Goal: Information Seeking & Learning: Learn about a topic

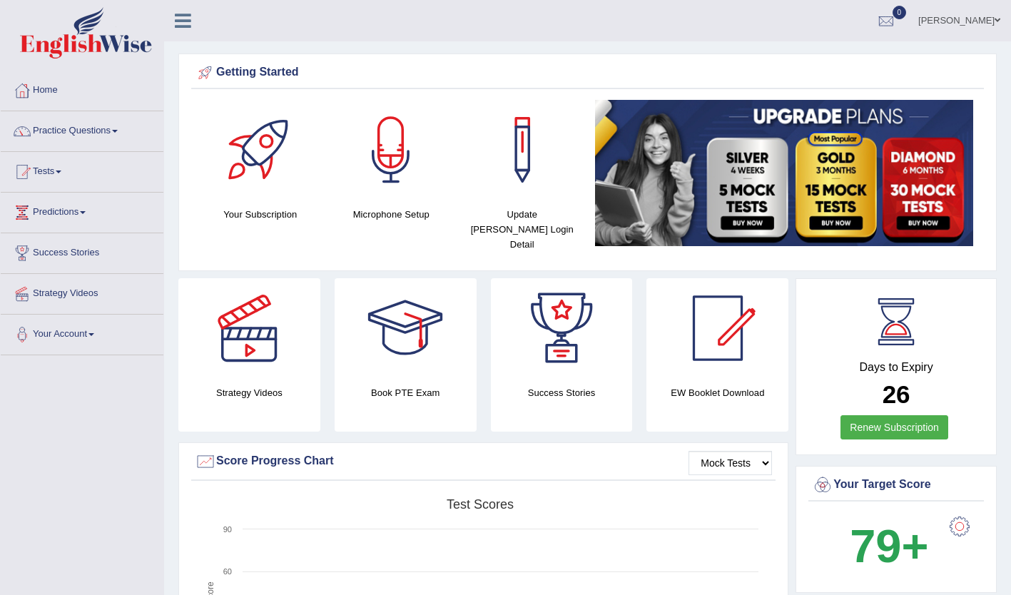
click at [843, 361] on h4 "Days to Expiry" at bounding box center [896, 367] width 168 height 13
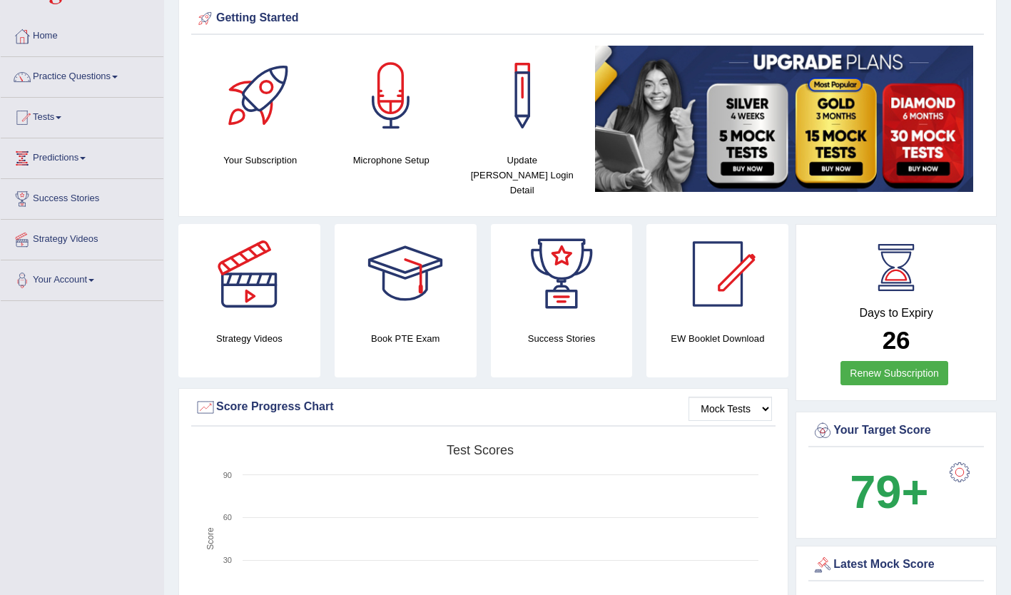
scroll to position [48, 0]
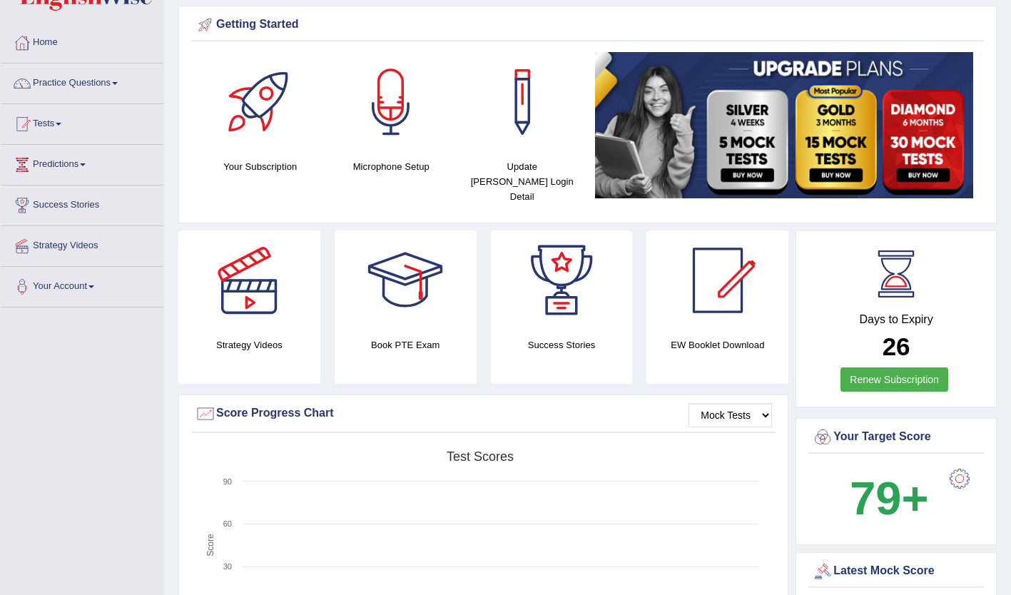
click at [118, 83] on span at bounding box center [115, 83] width 6 height 3
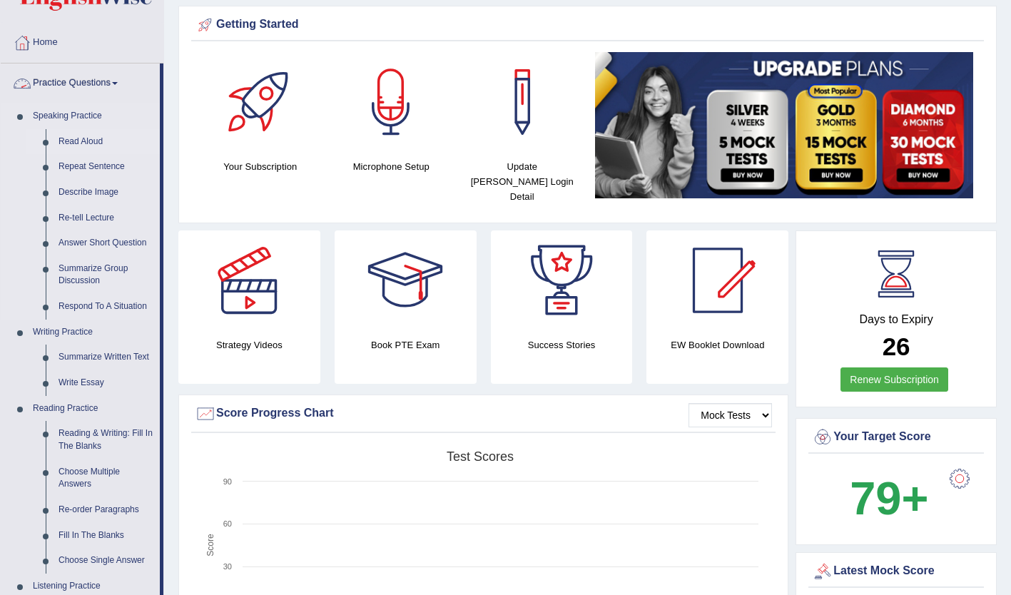
click at [78, 139] on link "Read Aloud" at bounding box center [106, 142] width 108 height 26
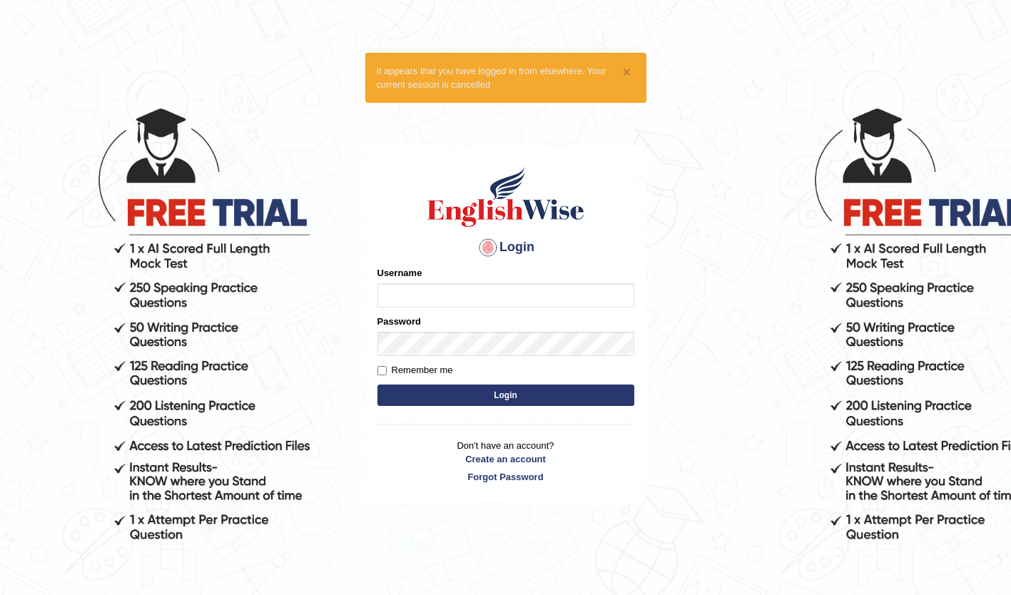
type input "root"
click at [574, 403] on button "Login" at bounding box center [505, 395] width 257 height 21
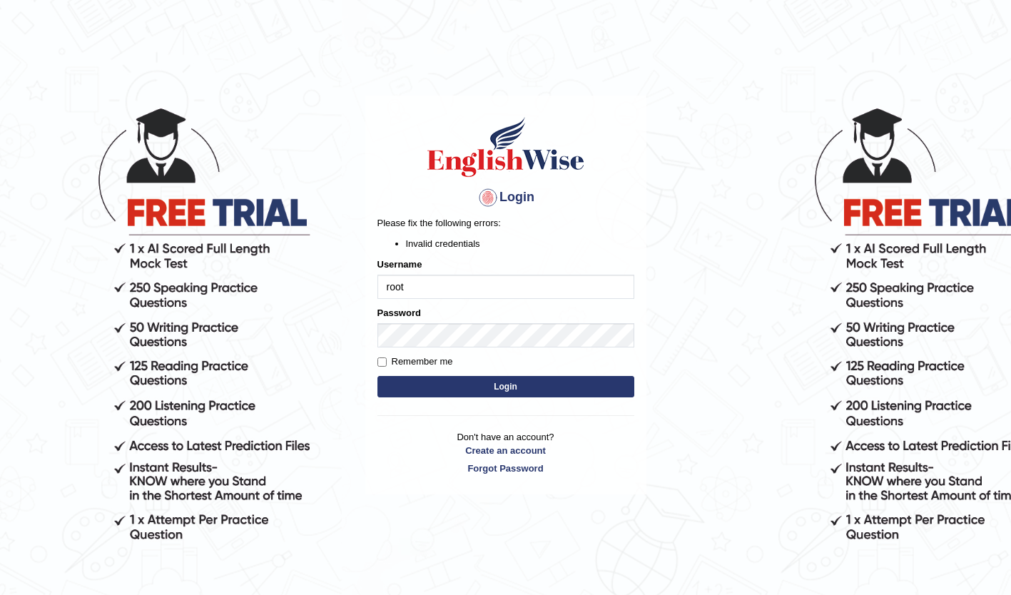
click at [789, 196] on body "Login Please fix the following errors: Invalid credentials Username root Passwo…" at bounding box center [505, 348] width 1011 height 595
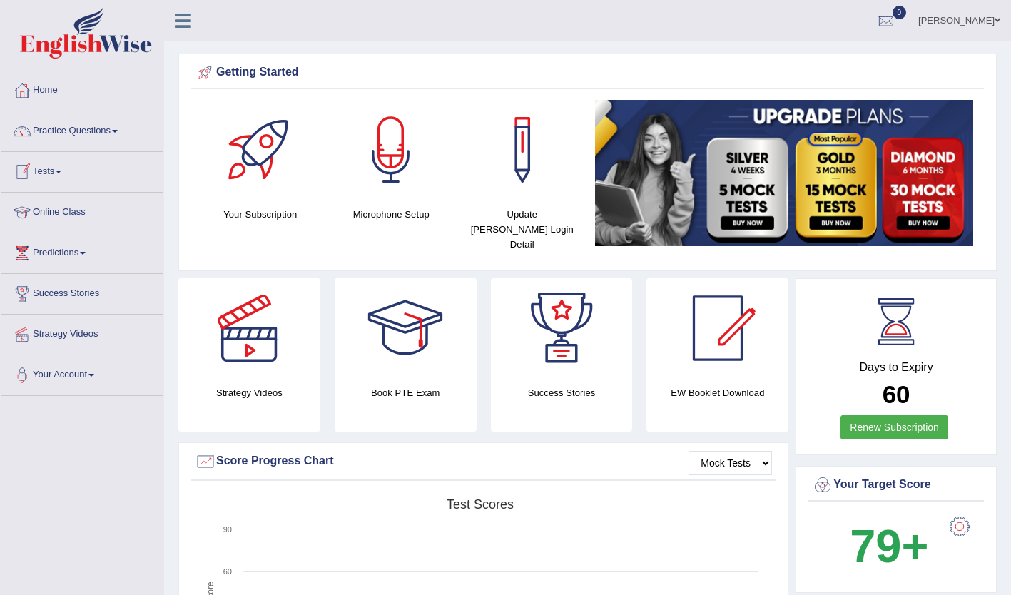
click at [66, 166] on link "Tests" at bounding box center [82, 170] width 163 height 36
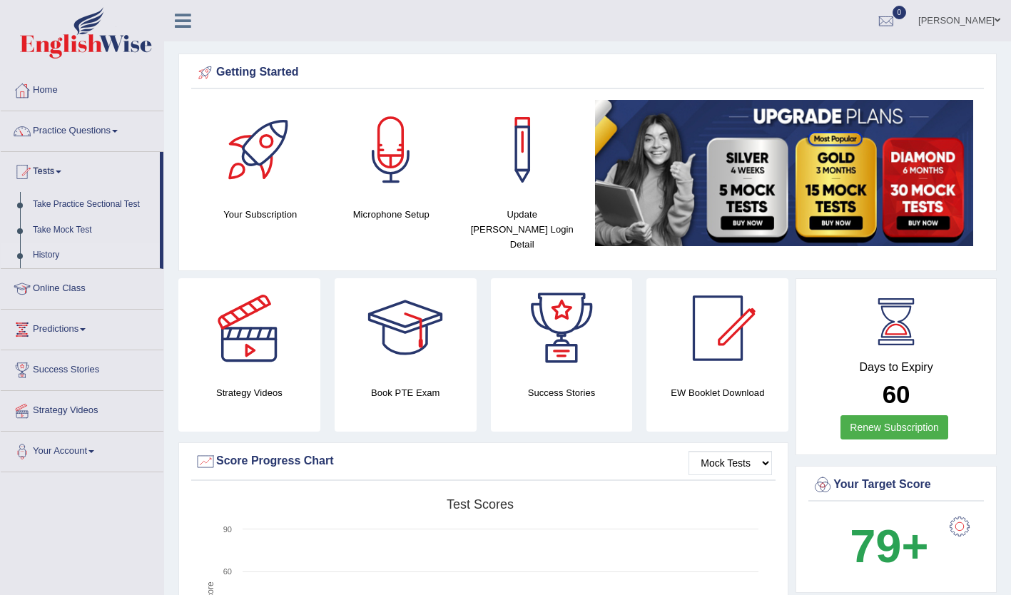
click at [60, 255] on link "History" at bounding box center [92, 256] width 133 height 26
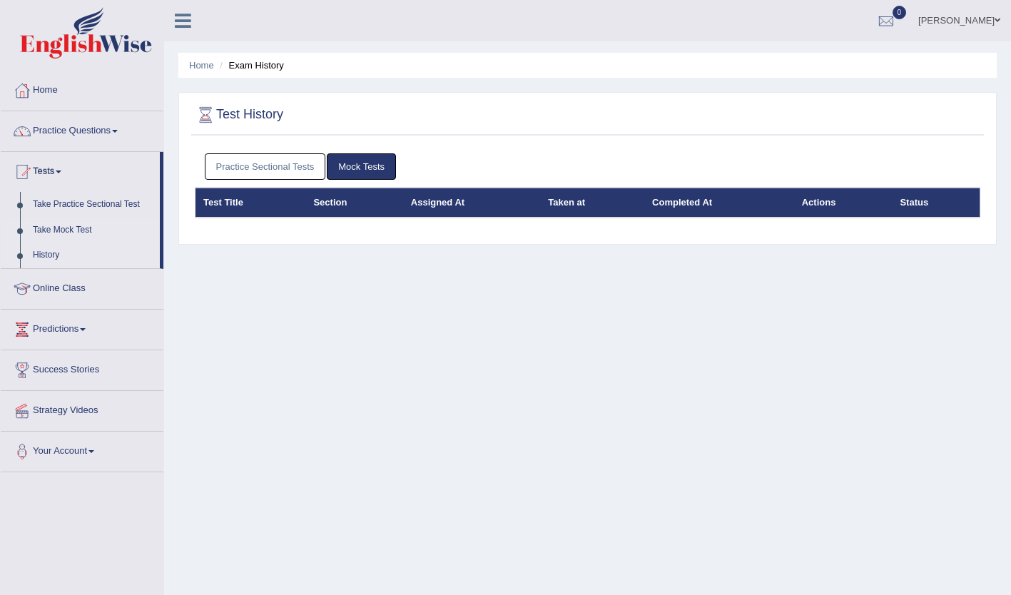
click at [81, 229] on link "Take Mock Test" at bounding box center [92, 231] width 133 height 26
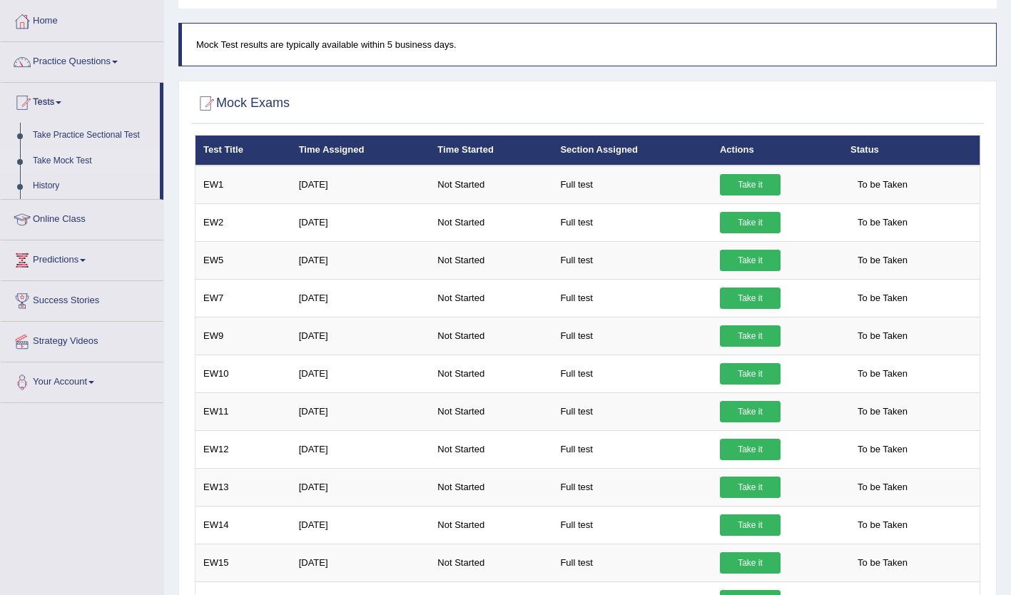
scroll to position [70, 0]
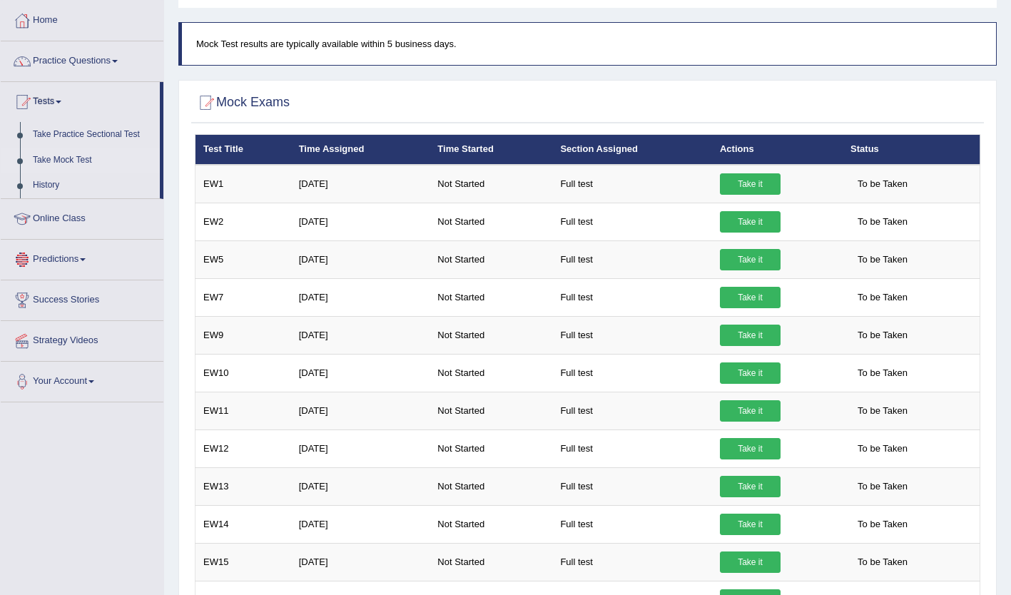
click at [81, 254] on link "Predictions" at bounding box center [82, 258] width 163 height 36
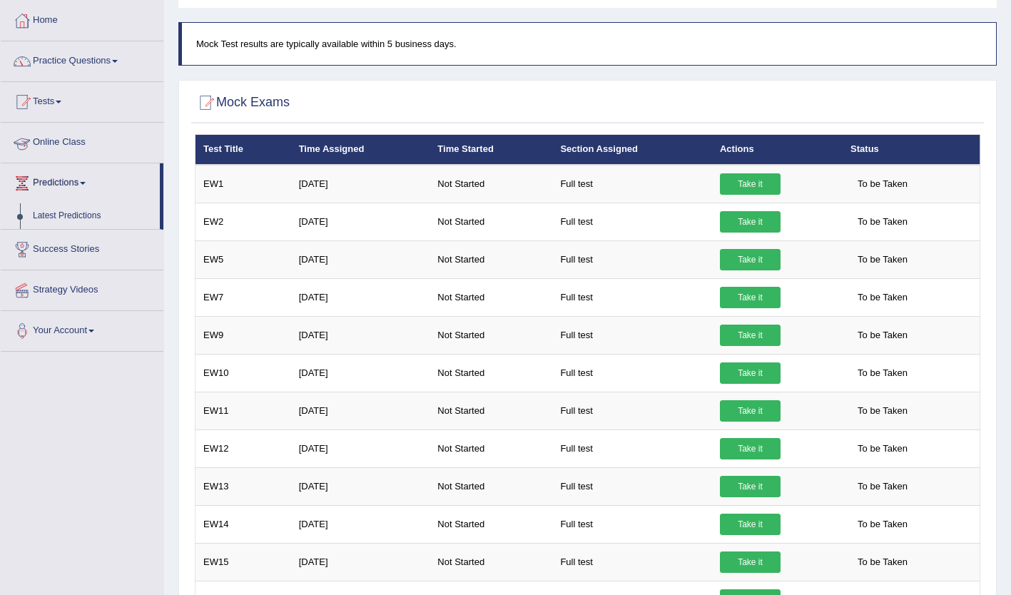
click at [116, 67] on link "Practice Questions" at bounding box center [82, 59] width 163 height 36
